Goal: Task Accomplishment & Management: Use online tool/utility

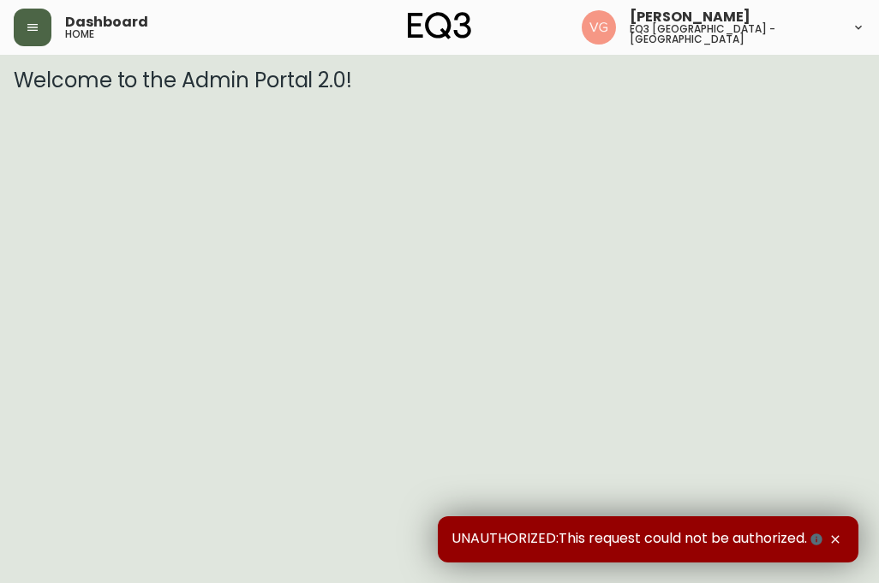
click at [31, 22] on icon "button" at bounding box center [33, 28] width 14 height 14
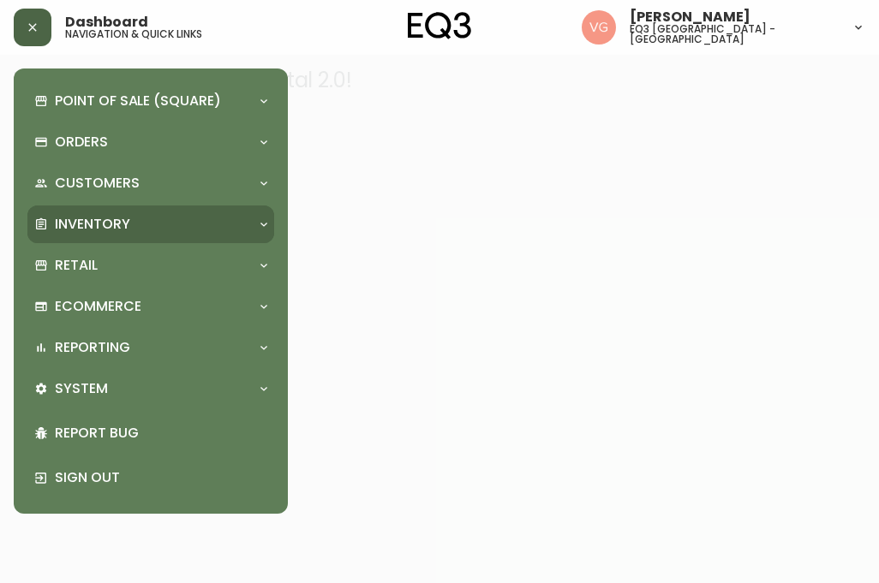
click at [101, 223] on p "Inventory" at bounding box center [92, 224] width 75 height 19
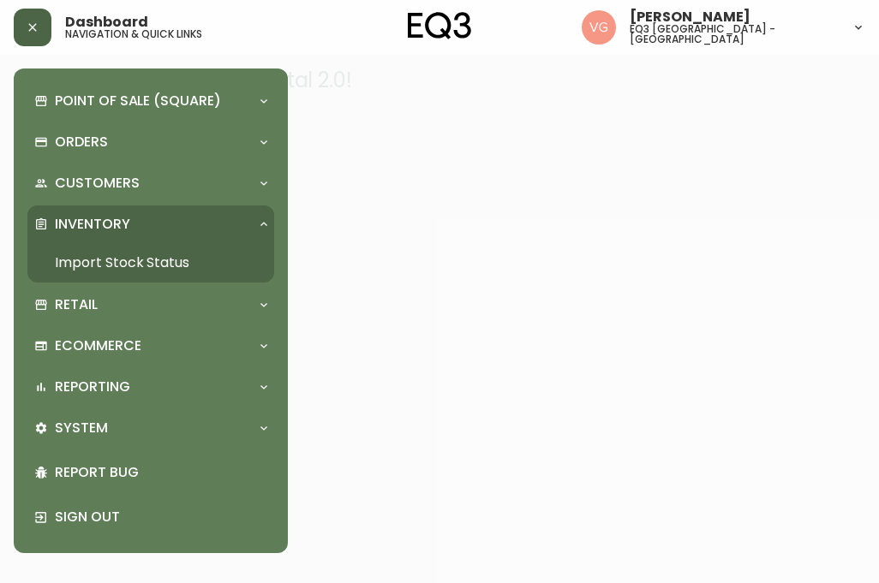
click at [118, 261] on link "Import Stock Status" at bounding box center [150, 262] width 247 height 39
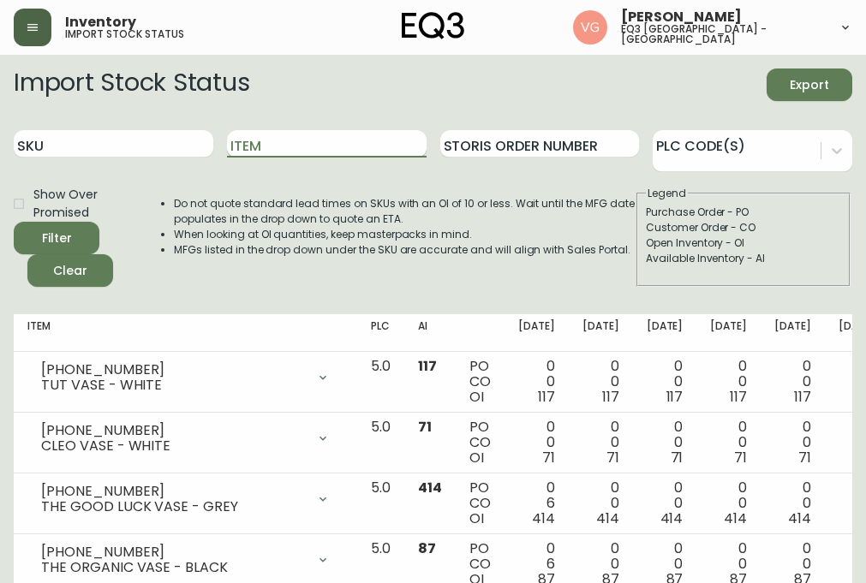
click at [285, 149] on input "Item" at bounding box center [327, 143] width 200 height 27
type input "[PERSON_NAME]"
click at [14, 222] on button "Filter" at bounding box center [57, 238] width 86 height 33
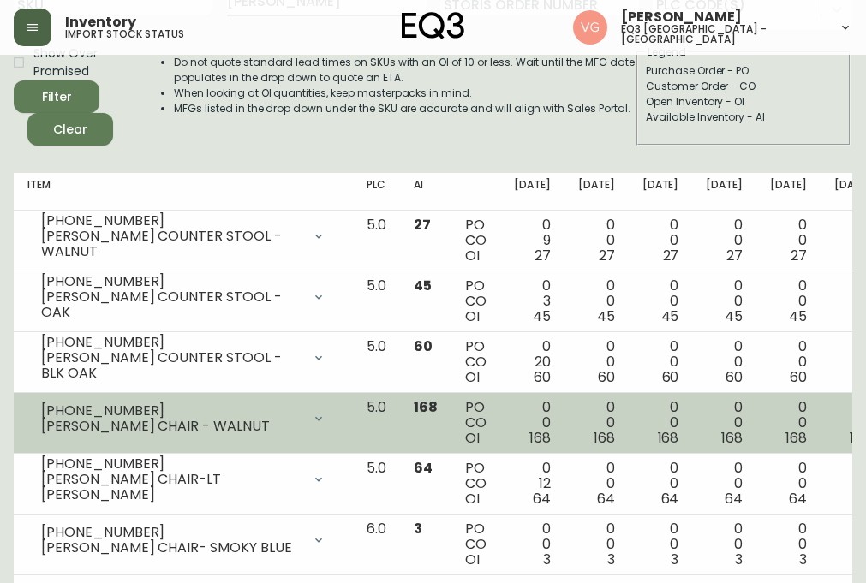
scroll to position [171, 0]
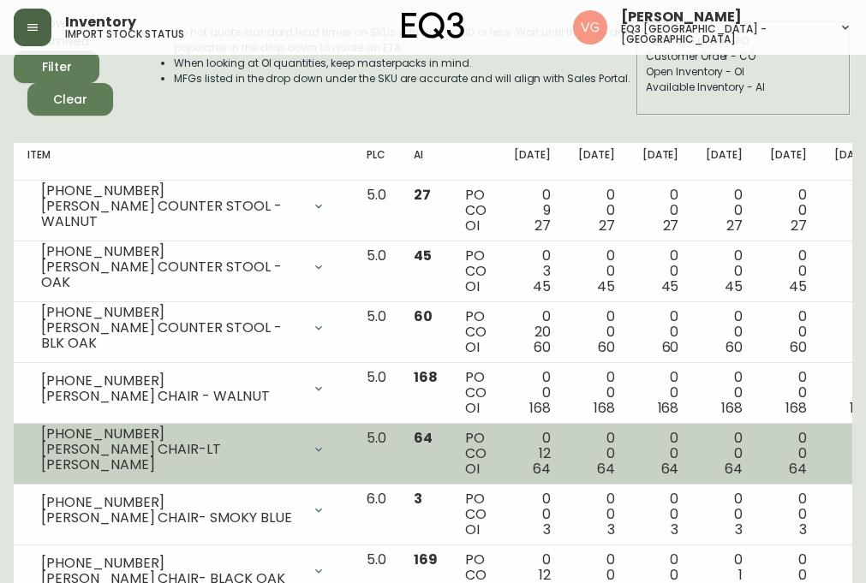
click at [220, 462] on div "[PERSON_NAME] CHAIR-LT [PERSON_NAME]" at bounding box center [171, 457] width 260 height 31
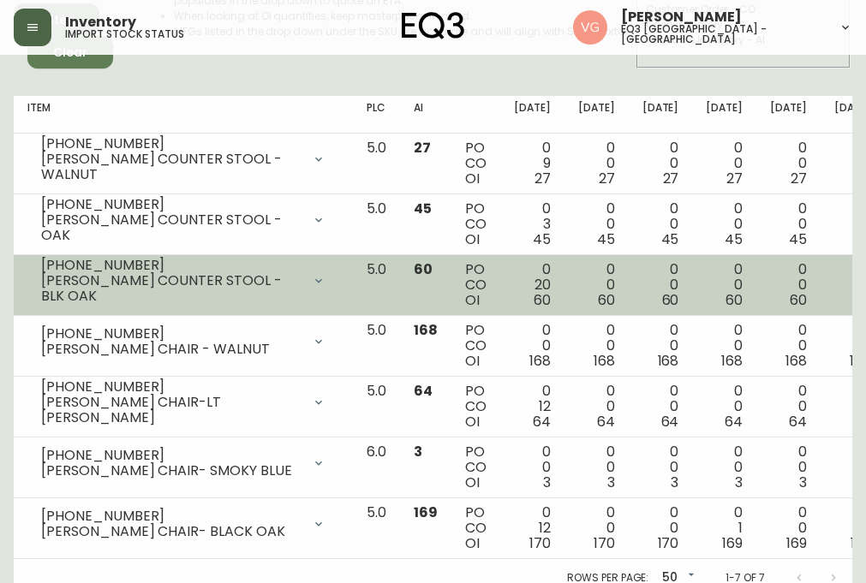
scroll to position [245, 0]
